Goal: Check status: Check status

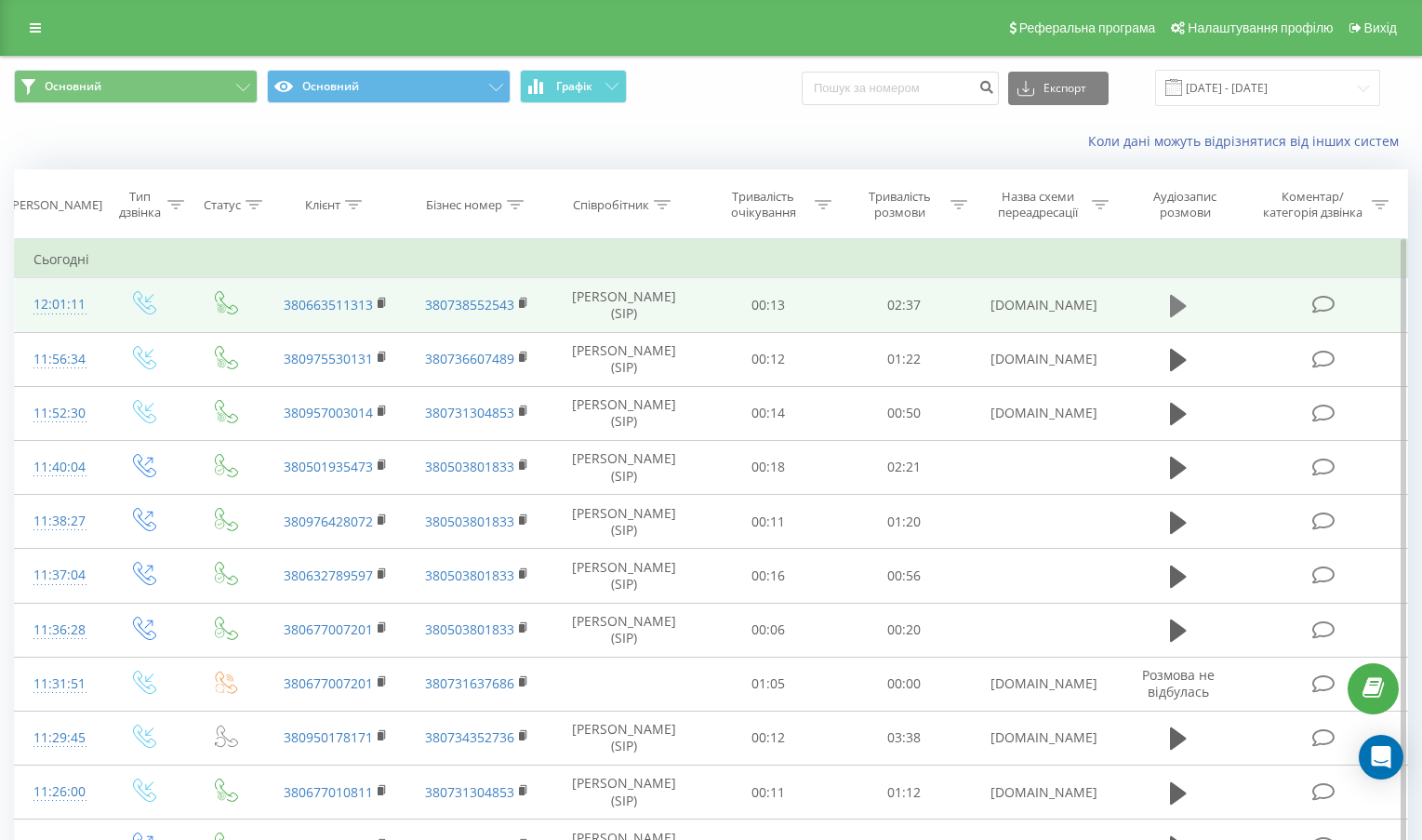
click at [1177, 311] on icon at bounding box center [1178, 306] width 17 height 22
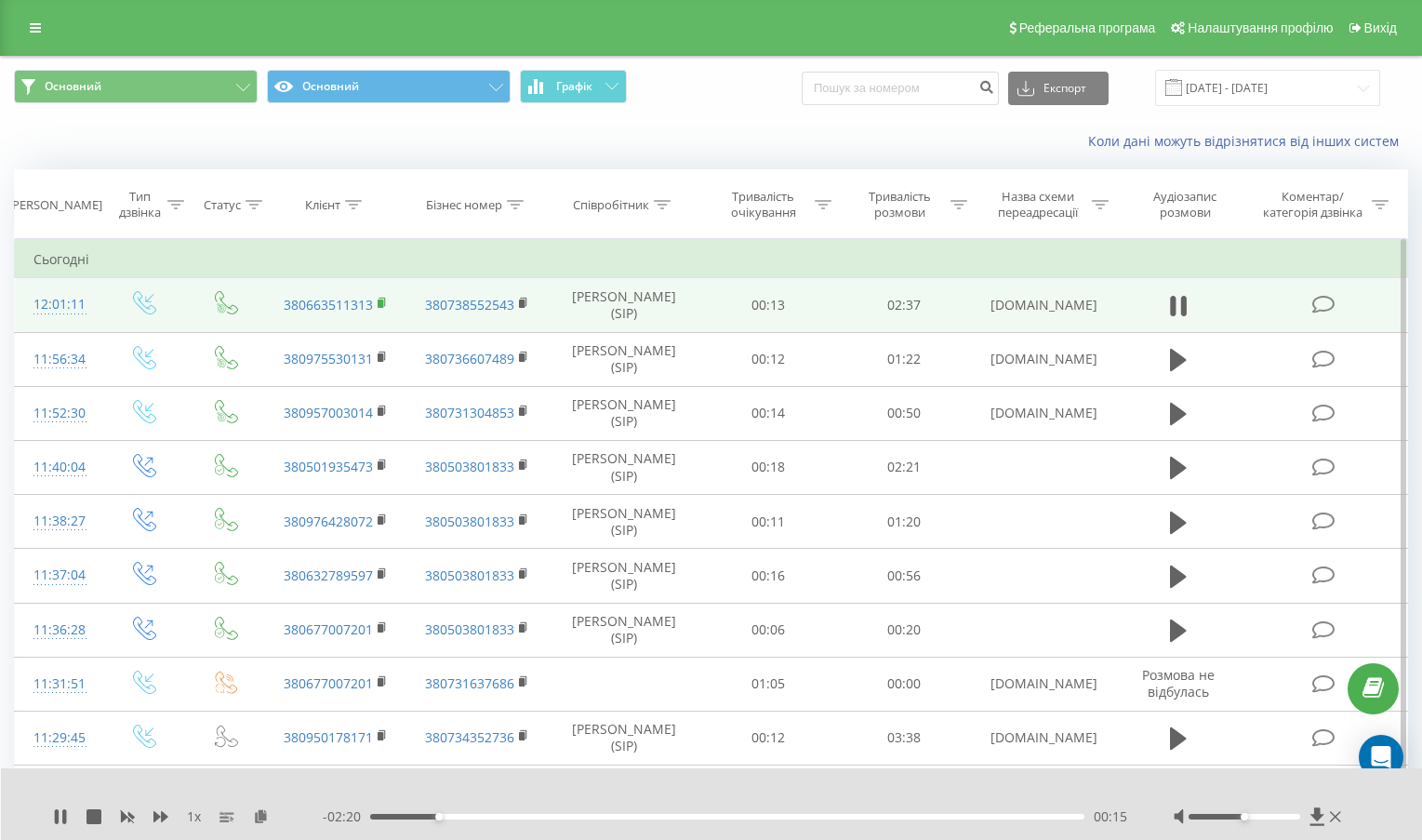
click at [379, 301] on rect at bounding box center [380, 304] width 6 height 8
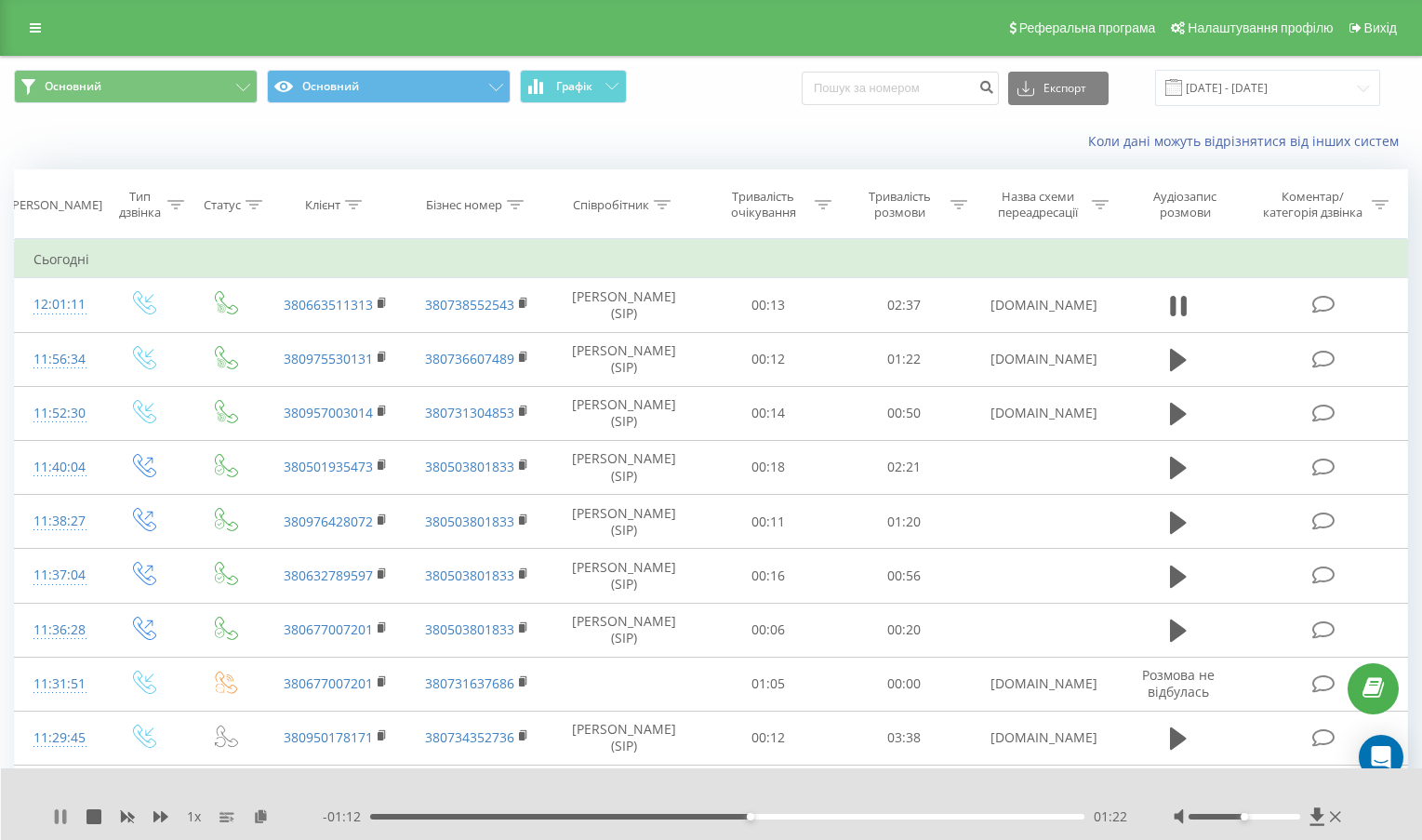
click at [56, 819] on icon at bounding box center [57, 816] width 4 height 15
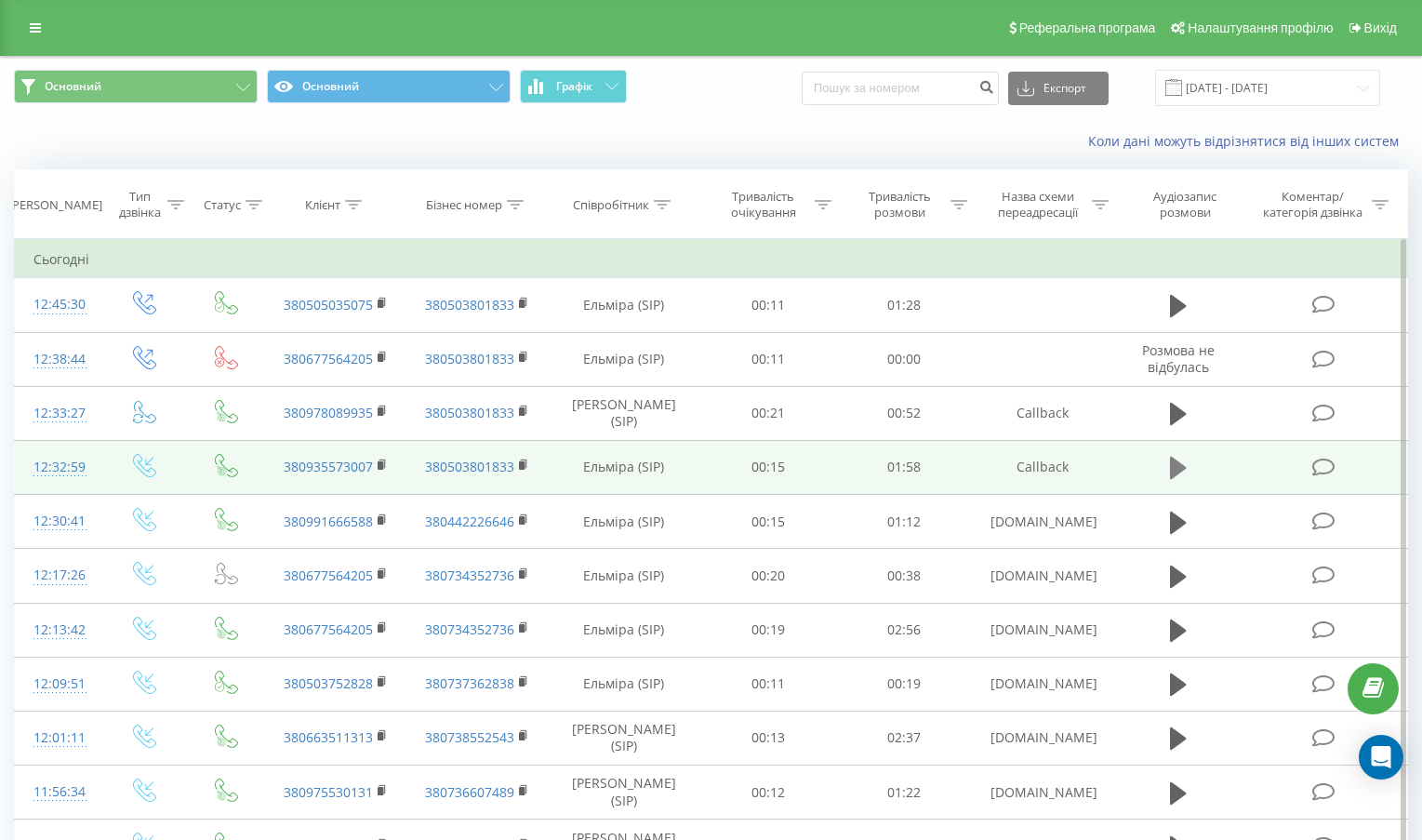
click at [1182, 462] on icon at bounding box center [1178, 468] width 17 height 26
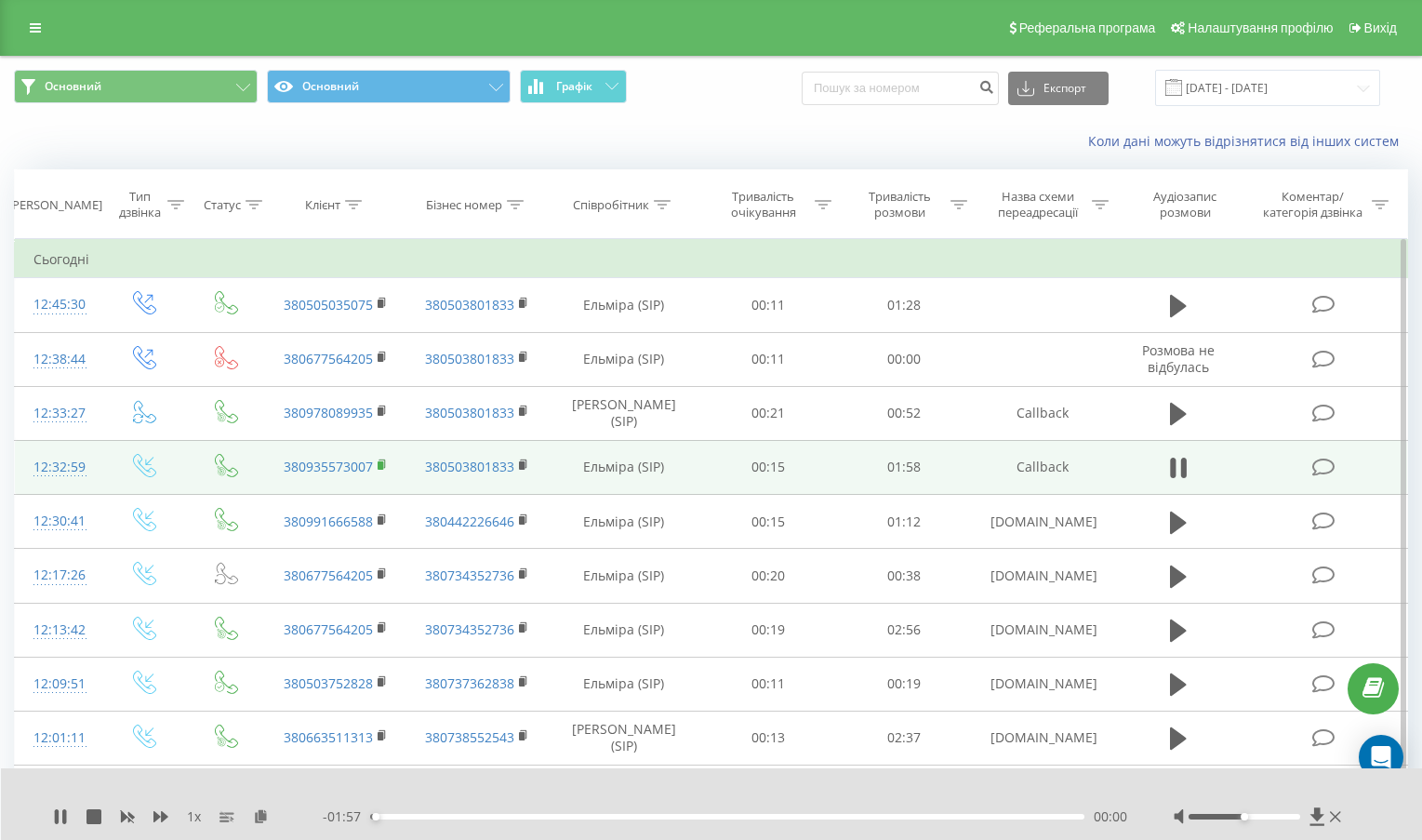
click at [379, 464] on rect at bounding box center [380, 466] width 6 height 8
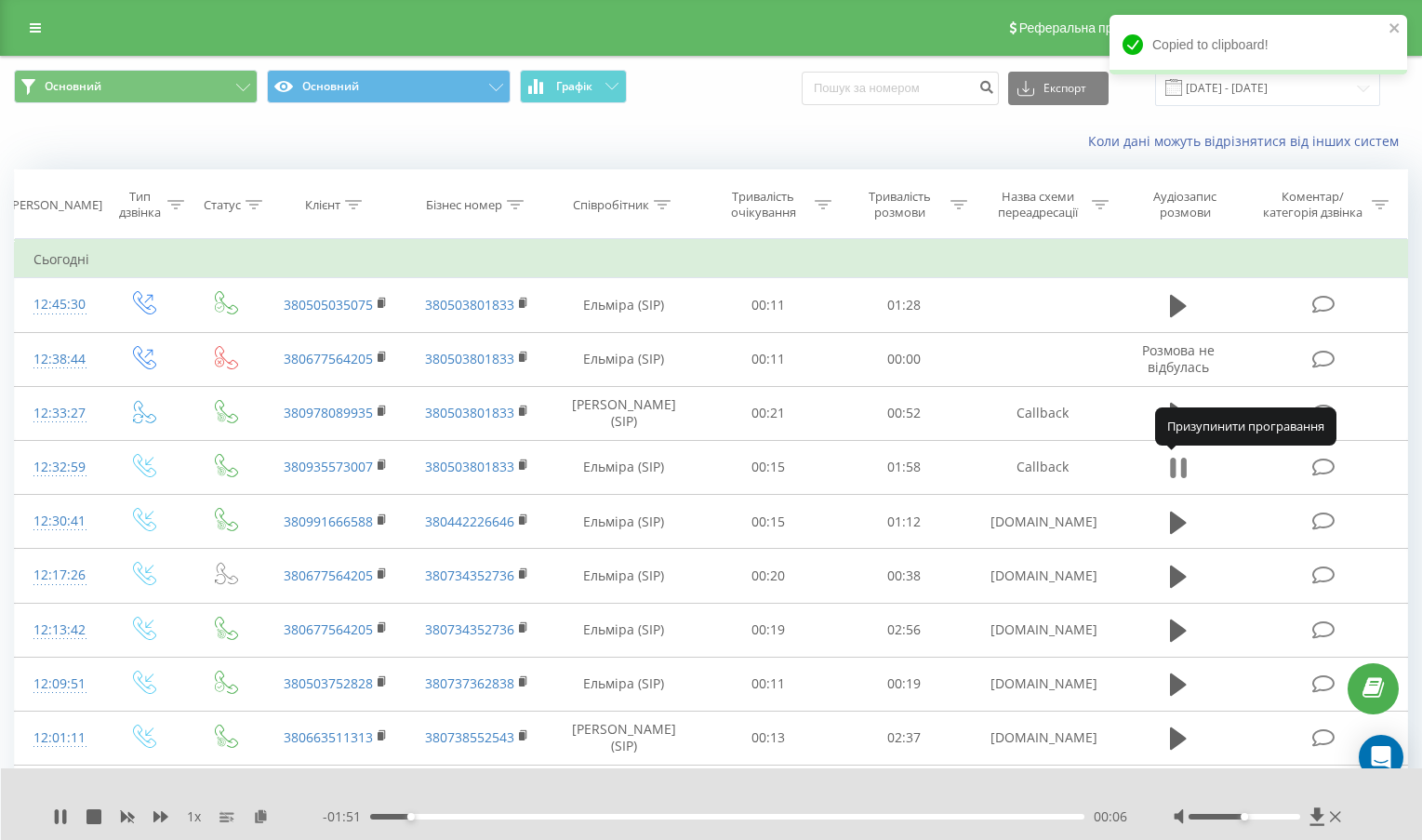
click at [1180, 478] on icon at bounding box center [1178, 468] width 17 height 26
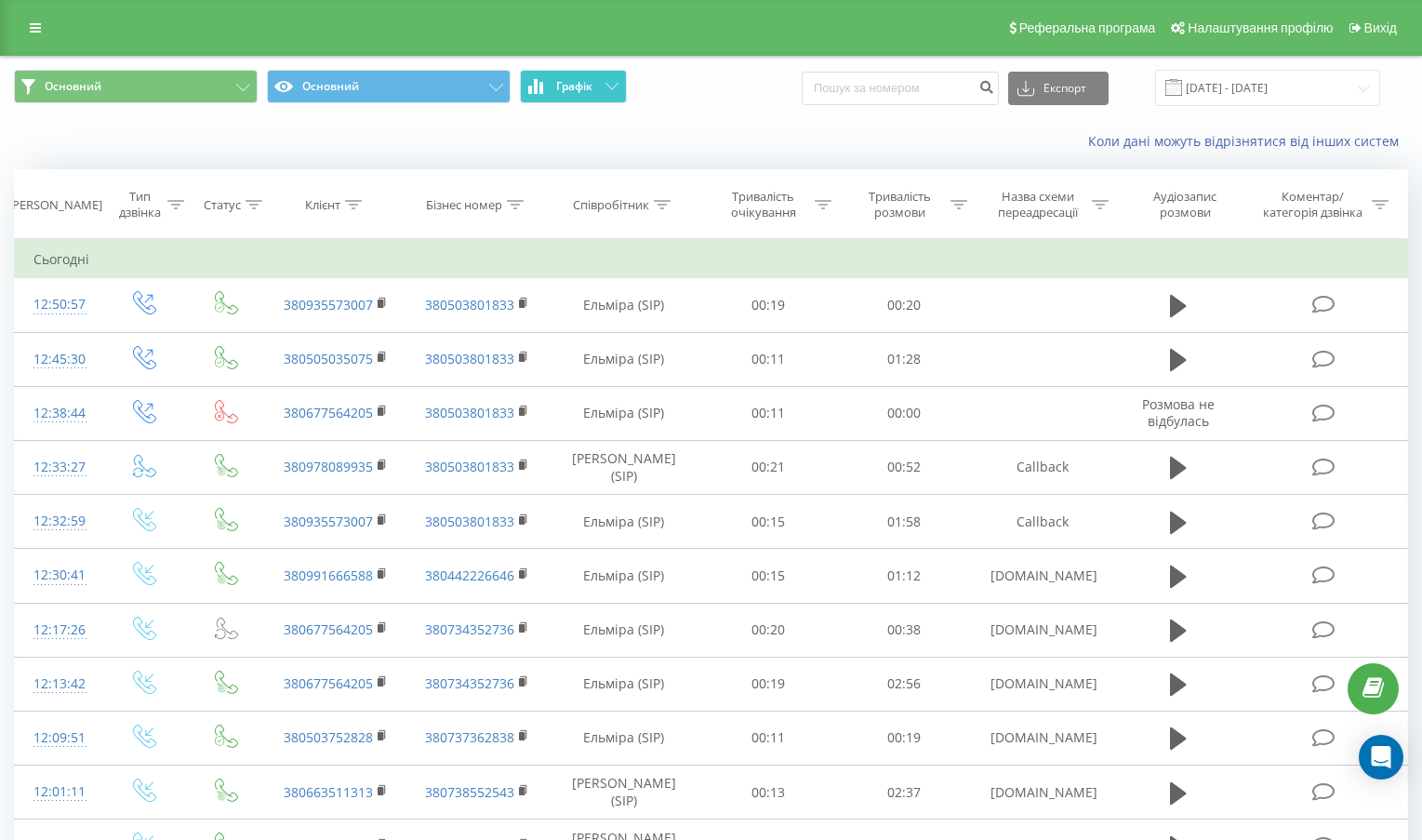
click at [619, 73] on button "Графік" at bounding box center [574, 86] width 107 height 34
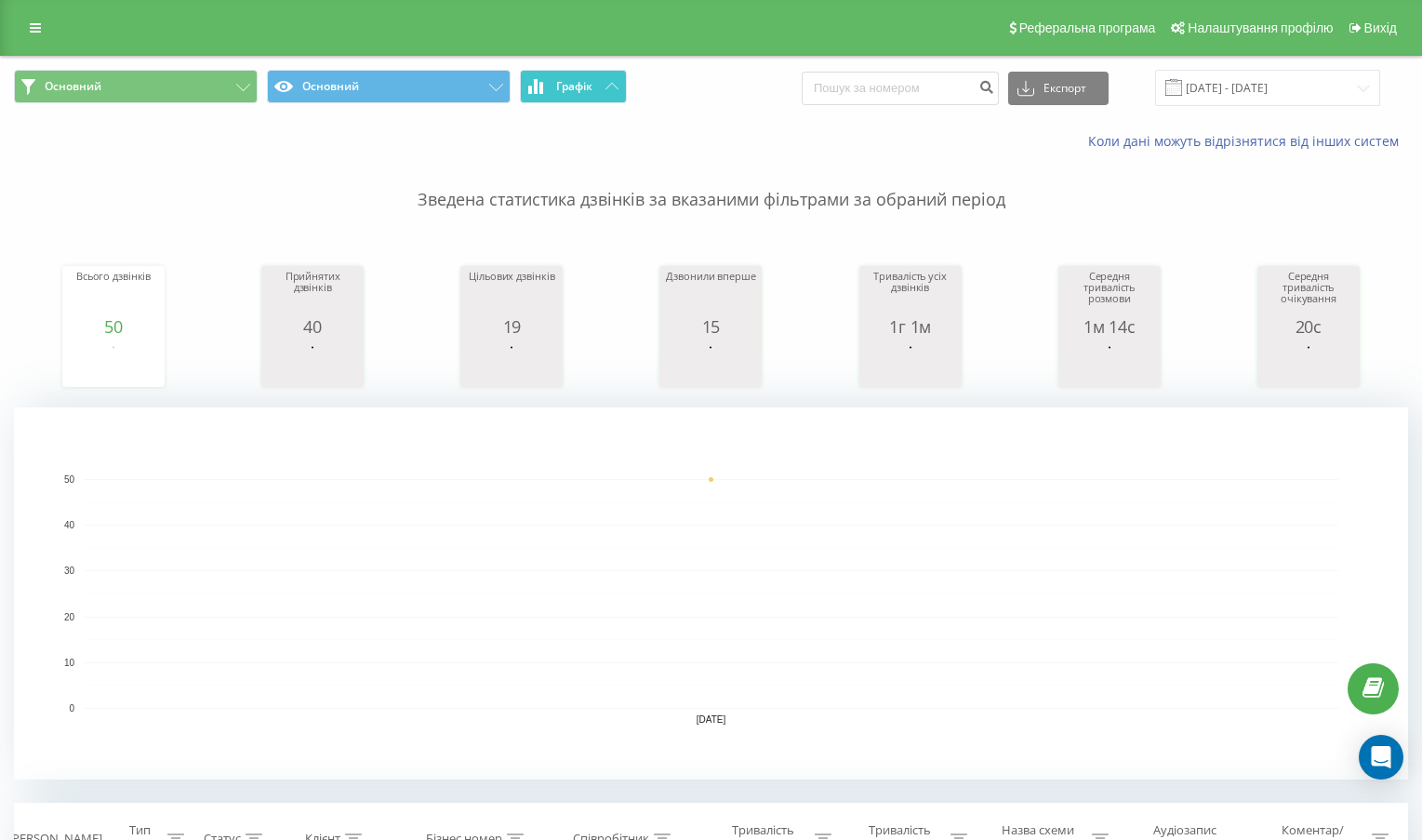
click at [614, 75] on button "Графік" at bounding box center [574, 86] width 107 height 34
